Goal: Find specific page/section: Find specific page/section

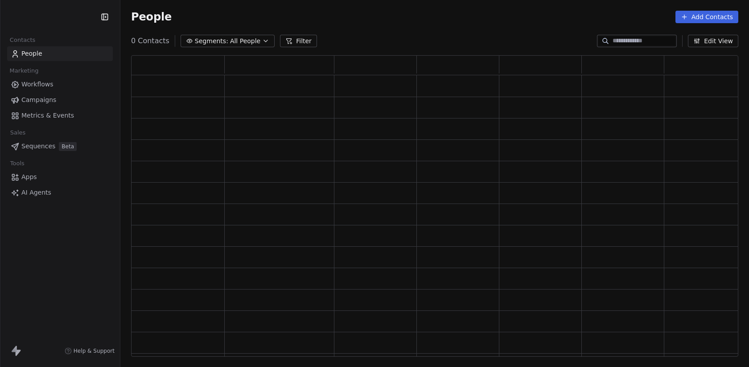
scroll to position [302, 607]
